Goal: Navigation & Orientation: Find specific page/section

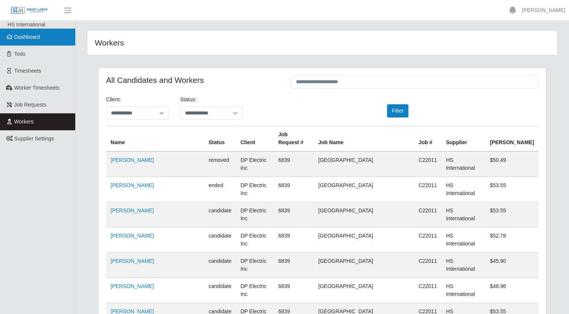
click at [29, 39] on span "Dashboard" at bounding box center [27, 37] width 26 height 6
